Goal: Book appointment/travel/reservation

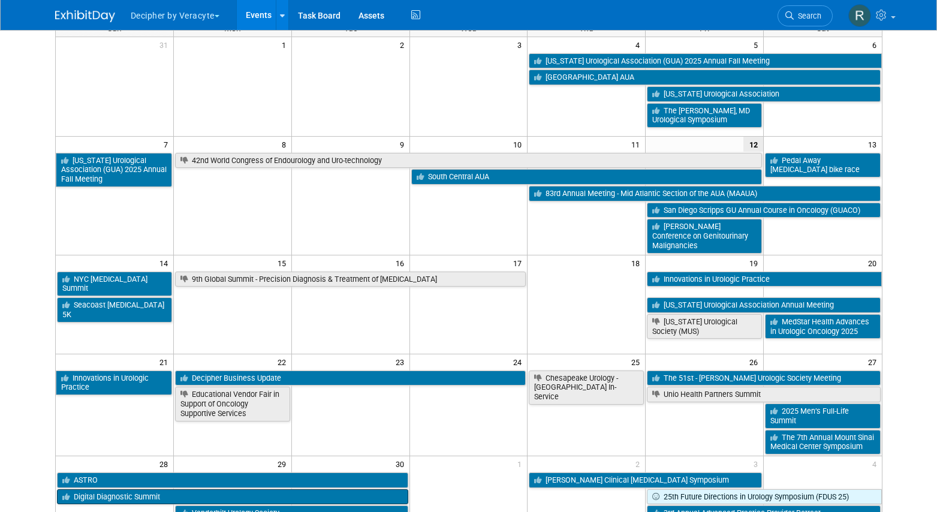
scroll to position [173, 0]
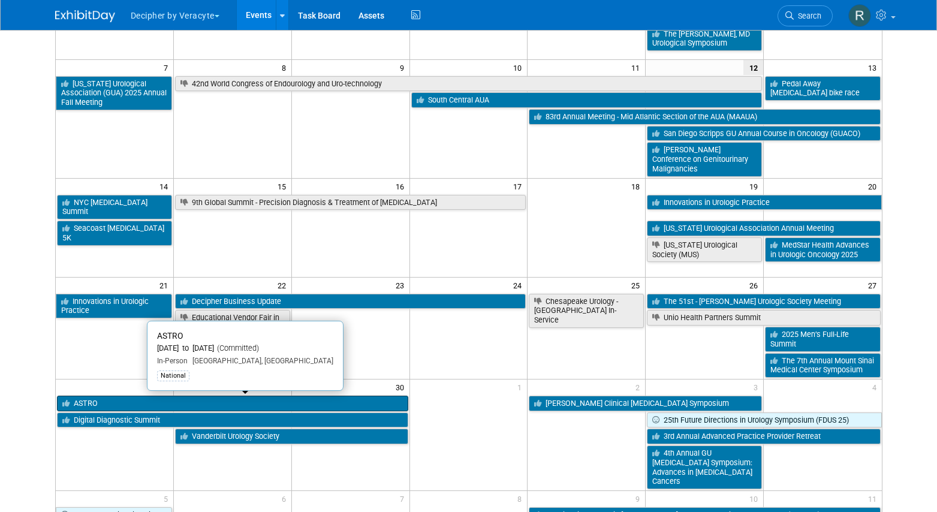
click at [318, 405] on link "ASTRO" at bounding box center [232, 404] width 351 height 16
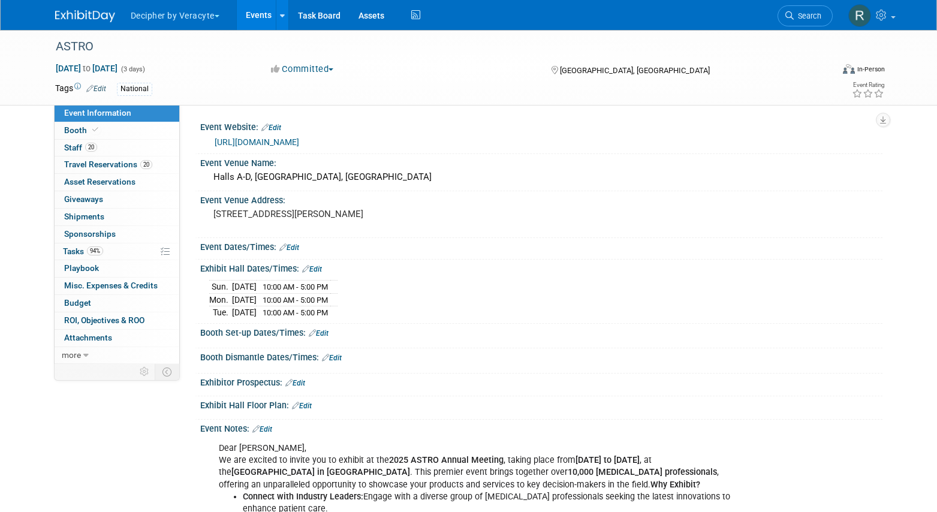
click at [318, 405] on div "Exhibit Hall Floor Plan: Edit" at bounding box center [541, 404] width 683 height 16
click at [88, 162] on span "Travel Reservations 20" at bounding box center [108, 165] width 88 height 10
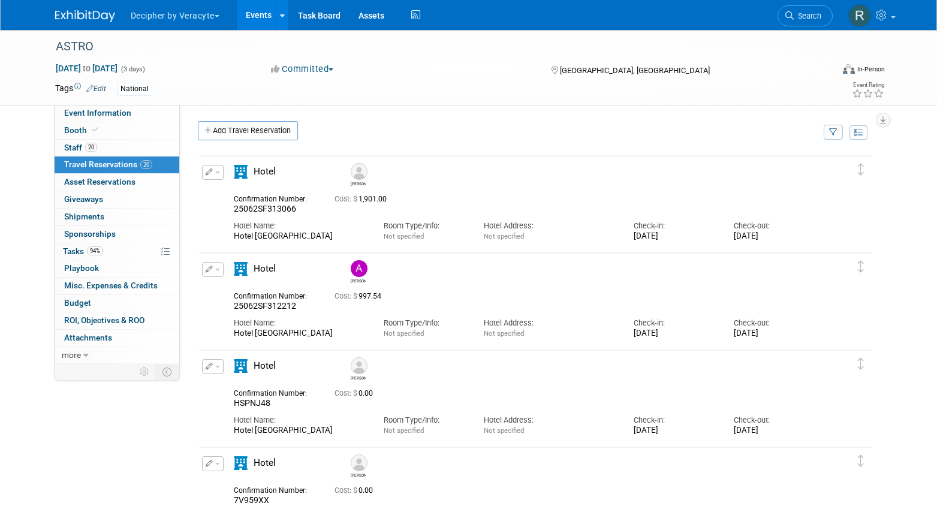
drag, startPoint x: 235, startPoint y: 237, endPoint x: 329, endPoint y: 237, distance: 94.2
click at [329, 237] on div "Hotel Nikko San Francisco" at bounding box center [300, 237] width 132 height 10
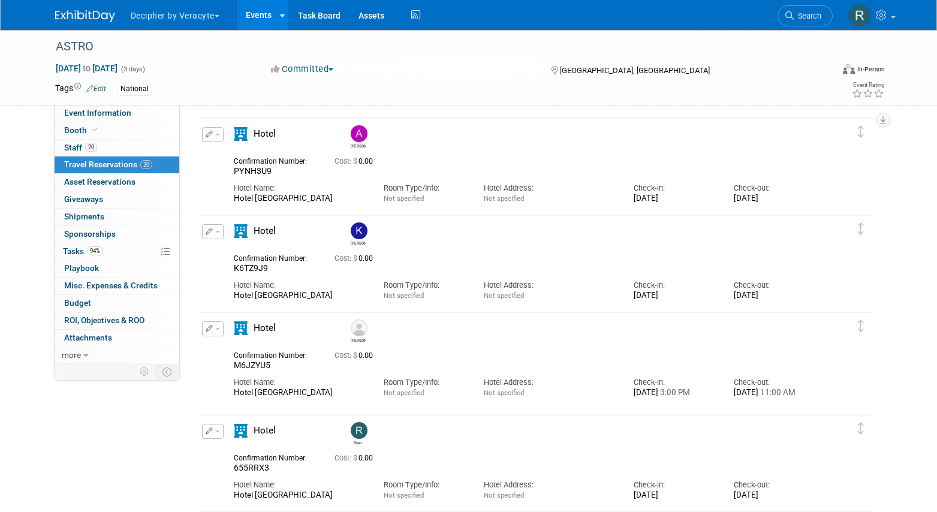
scroll to position [1527, 0]
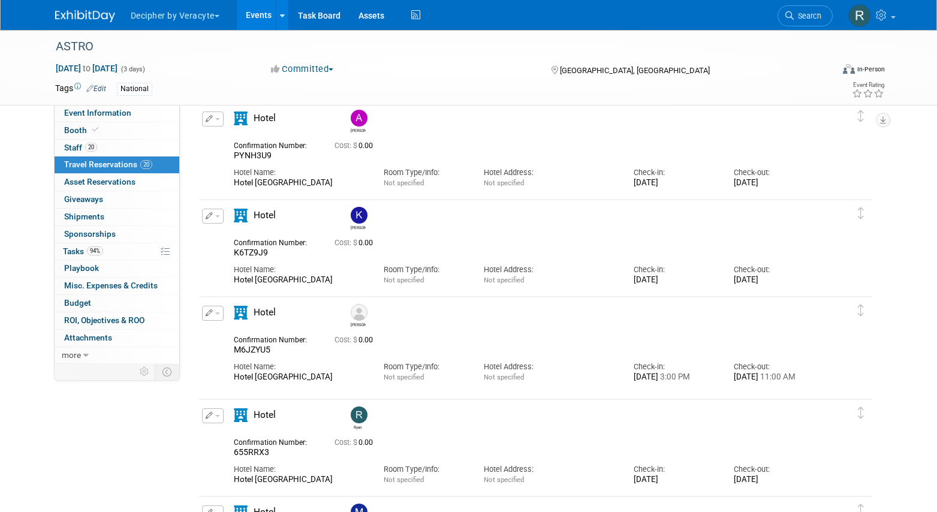
drag, startPoint x: 235, startPoint y: 480, endPoint x: 327, endPoint y: 477, distance: 93.0
click at [327, 478] on div "Hotel Nikko San Francisco" at bounding box center [300, 480] width 132 height 10
copy div "Hotel Nikko San Francisco"
